Goal: Find specific page/section: Find specific page/section

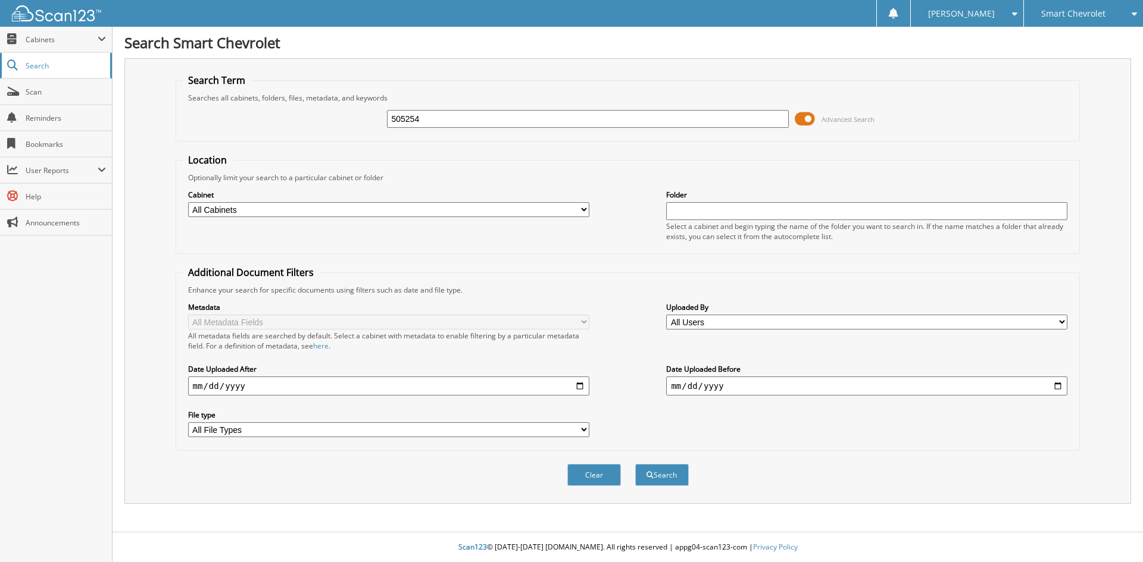
type input "505254"
click at [635, 464] on button "Search" at bounding box center [662, 475] width 54 height 22
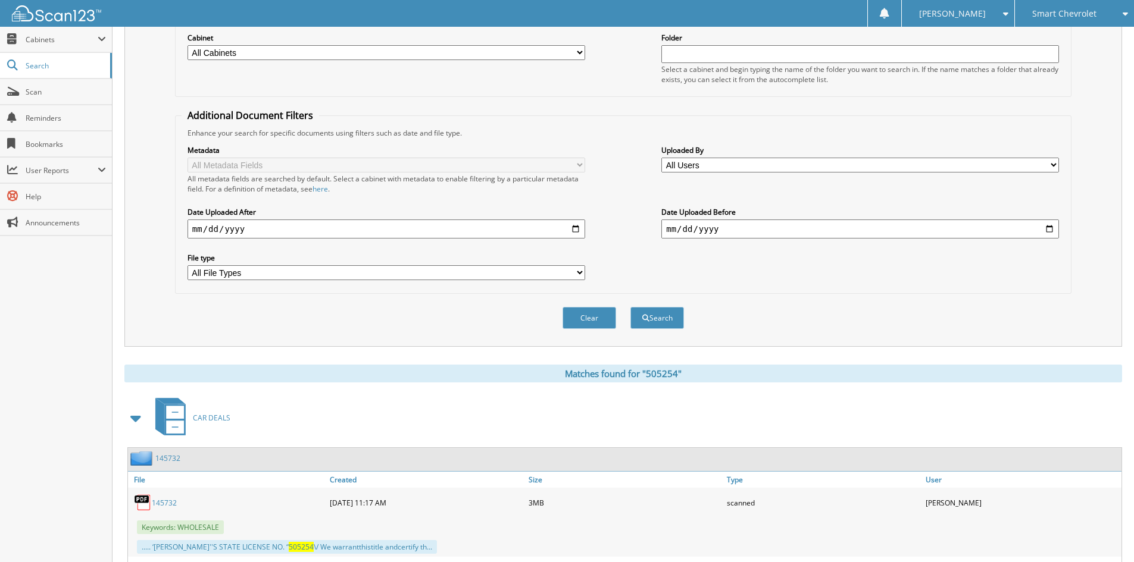
scroll to position [238, 0]
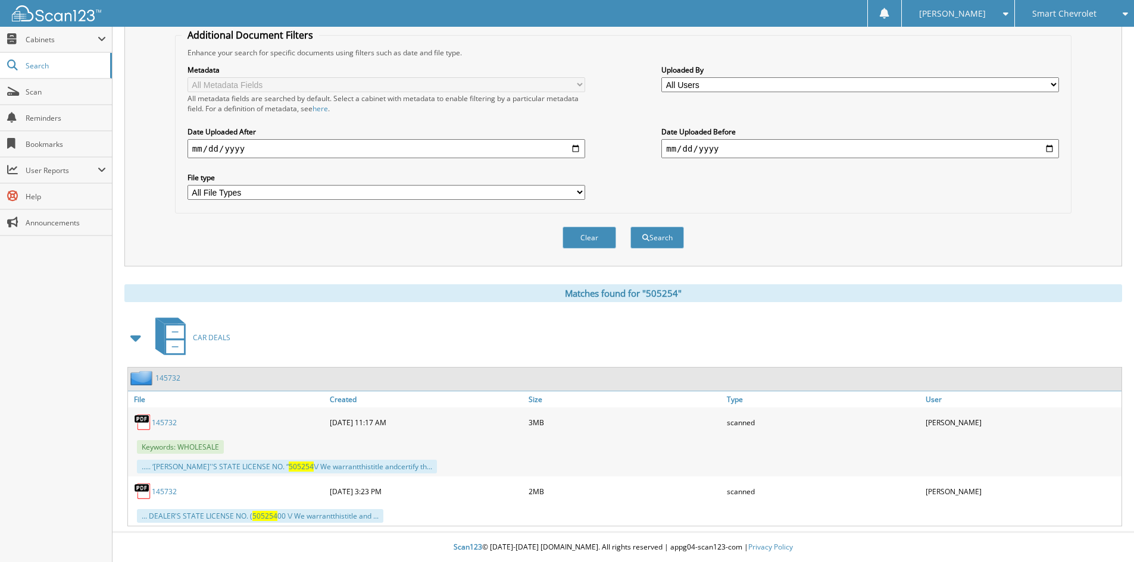
click at [164, 490] on link "145732" at bounding box center [164, 492] width 25 height 10
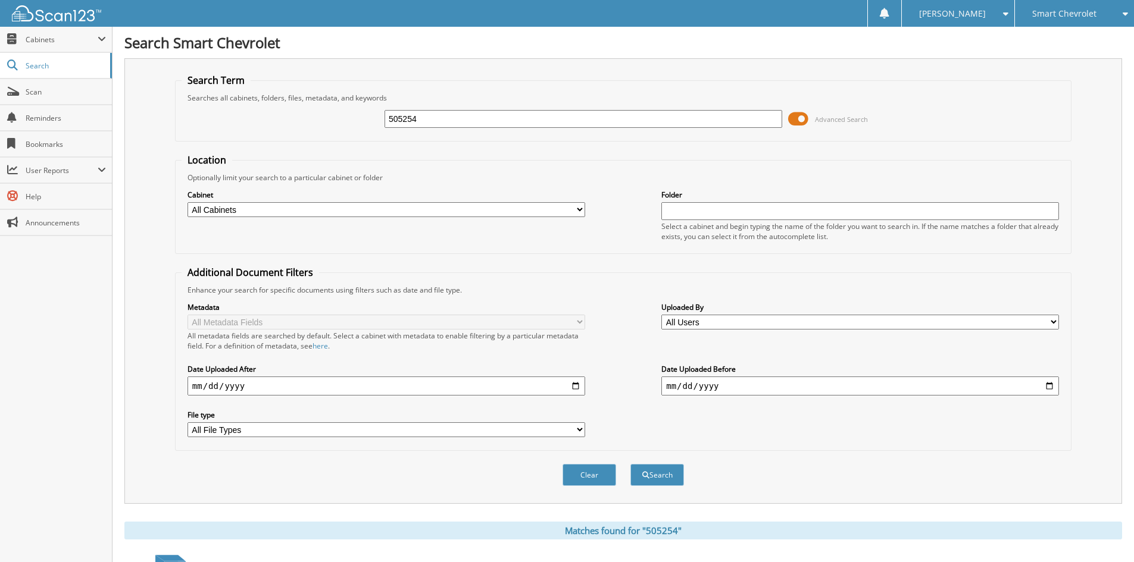
click at [484, 203] on select "All Cabinets CAR DEALS PARTS SERVICE RO TITLES Needs Filing" at bounding box center [386, 209] width 398 height 15
select select "41431"
click at [187, 202] on select "All Cabinets CAR DEALS PARTS SERVICE RO TITLES Needs Filing" at bounding box center [386, 209] width 398 height 15
click at [646, 474] on span "submit" at bounding box center [645, 475] width 7 height 7
click at [46, 105] on link "Reminders" at bounding box center [56, 118] width 112 height 26
